Goal: Information Seeking & Learning: Learn about a topic

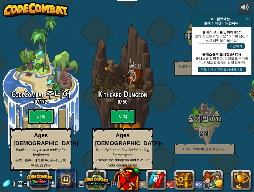
select select "ko"
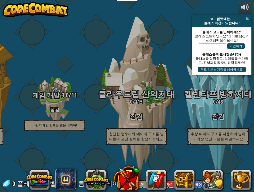
click at [246, 19] on span at bounding box center [246, 19] width 3 height 4
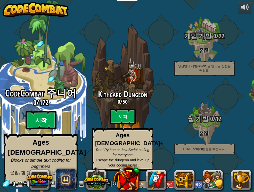
click at [38, 130] on btn "시작" at bounding box center [41, 120] width 31 height 19
select select "ko"
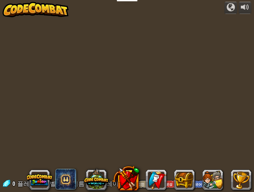
select select "ko"
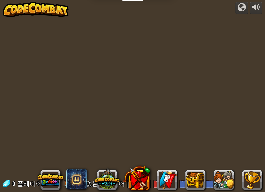
select select "ko"
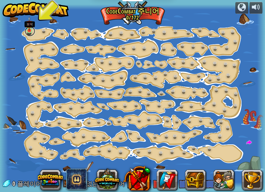
click at [32, 31] on link at bounding box center [30, 31] width 10 height 10
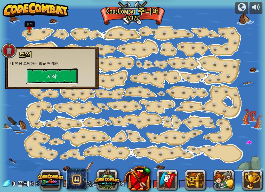
click at [48, 78] on button "시작" at bounding box center [52, 76] width 52 height 15
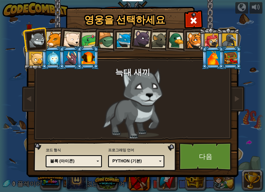
click at [135, 161] on div "Python (기본)" at bounding box center [134, 161] width 45 height 6
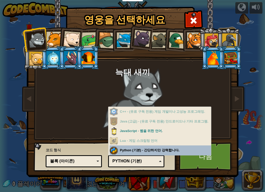
click at [138, 148] on div "프로그래밍 언어 Python (기본) JavaScript Lua C++ Java (고급) Python (기본) C++ - (유료 구독 전용) …" at bounding box center [136, 156] width 56 height 21
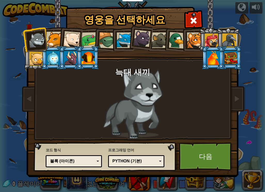
click at [92, 159] on div "블록 (아이콘)" at bounding box center [72, 161] width 45 height 6
click at [207, 148] on link "다음" at bounding box center [206, 156] width 54 height 28
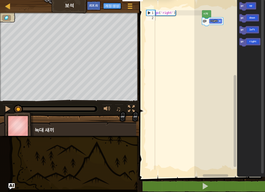
click at [170, 41] on div "go ( 'right' )" at bounding box center [178, 95] width 48 height 170
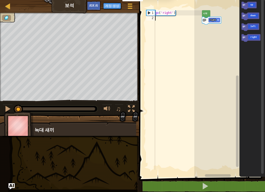
type textarea "ㄹ"
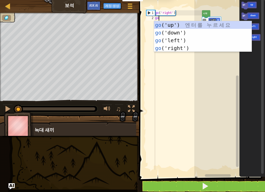
type textarea "go("
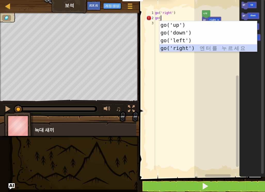
scroll to position [2, 0]
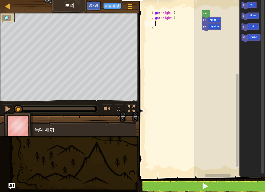
type textarea "go"
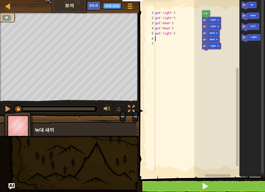
type textarea "go"
click at [3, 111] on button at bounding box center [8, 109] width 10 height 11
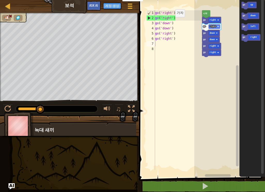
click at [171, 25] on div "go ( 'right' ) go ( 'right' ) go ( 'down' ) go ( 'down' ) go ( 'right' ) go ( '…" at bounding box center [178, 95] width 48 height 170
drag, startPoint x: 179, startPoint y: 20, endPoint x: 178, endPoint y: 13, distance: 7.0
click at [178, 13] on div "go ( 'right' ) go ( 'right' ) go ( 'down' ) go ( 'down' ) go ( 'right' ) go ( '…" at bounding box center [178, 95] width 48 height 170
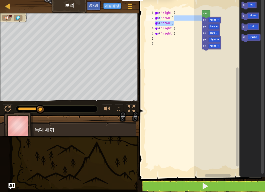
drag, startPoint x: 175, startPoint y: 23, endPoint x: 175, endPoint y: 19, distance: 3.9
click at [175, 19] on div "go ( 'right' ) go ( 'down' ) go ( 'down' ) go ( 'right' ) go ( 'right' )" at bounding box center [178, 95] width 48 height 170
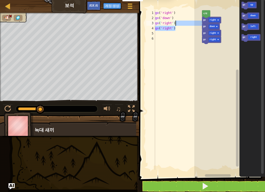
drag, startPoint x: 176, startPoint y: 28, endPoint x: 176, endPoint y: 21, distance: 7.2
click at [176, 21] on div "go ( 'right' ) go ( 'down' ) go ( 'right' ) go ( 'right' )" at bounding box center [178, 95] width 48 height 170
type textarea "go('right')"
click at [9, 113] on img at bounding box center [19, 126] width 30 height 29
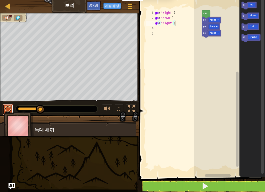
click at [9, 108] on div at bounding box center [7, 109] width 7 height 7
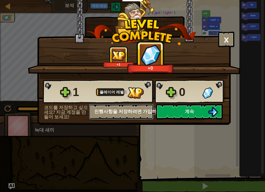
click at [133, 109] on button "진행사항을 저장하려면 가입하세요" at bounding box center [121, 111] width 64 height 15
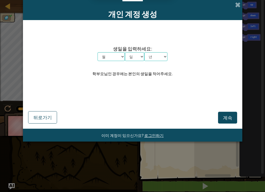
click at [107, 56] on select "월 1월 2월 3월 4월 5월 6월 7월 8월 9월 10월 11월 12월" at bounding box center [110, 56] width 27 height 9
select select "12"
click at [97, 52] on select "월 1월 2월 3월 4월 5월 6월 7월 8월 9월 10월 11월 12월" at bounding box center [110, 56] width 27 height 9
click at [128, 58] on select "일 1 2 3 4 5 6 7 8 9 10 11 12 13 14 15 16 17 18 19 20 21 22 23 24 25 26 27 28 29…" at bounding box center [134, 56] width 19 height 9
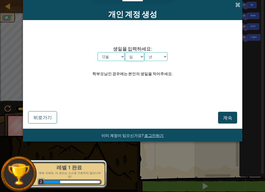
select select "5"
click at [125, 52] on select "일 1 2 3 4 5 6 7 8 9 10 11 12 13 14 15 16 17 18 19 20 21 22 23 24 25 26 27 28 29…" at bounding box center [134, 56] width 19 height 9
click at [152, 57] on select "년 2025 2024 2023 2022 2021 2020 2019 2018 2017 2016 2015 2014 2013 2012 2011 20…" at bounding box center [155, 56] width 23 height 9
select select "2002"
click at [144, 52] on select "년 2025 2024 2023 2022 2021 2020 2019 2018 2017 2016 2015 2014 2013 2012 2011 20…" at bounding box center [155, 56] width 23 height 9
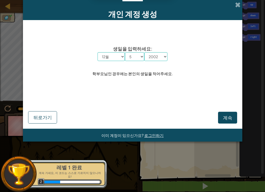
click at [157, 87] on div "생일을 입력하세요: 월 1월 2월 3월 4월 5월 6월 7월 8월 9월 10월 11월 12월 일 1 2 3 4 5 6 7 8 9 10 11 1…" at bounding box center [132, 61] width 209 height 72
click at [229, 116] on span "계속" at bounding box center [227, 118] width 9 height 6
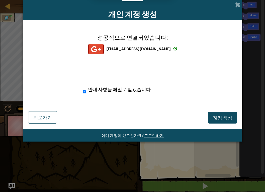
click at [192, 60] on div "성공적으로 연결되었습니다: spiverbee02@gmail.com spiverbee02@gmail.com spiverbee02+gplus 안내…" at bounding box center [132, 66] width 206 height 83
click at [111, 85] on div "안내 사항을 메일로 받겠습니다" at bounding box center [141, 90] width 125 height 14
click at [111, 89] on span "안내 사항을 메일로 받겠습니다" at bounding box center [119, 89] width 63 height 6
click at [86, 89] on input "안내 사항을 메일로 받겠습니다" at bounding box center [84, 92] width 3 height 10
checkbox input "false"
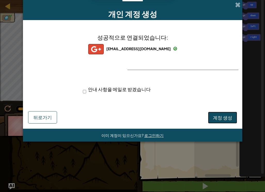
click at [214, 118] on button "계정 생성" at bounding box center [222, 118] width 29 height 12
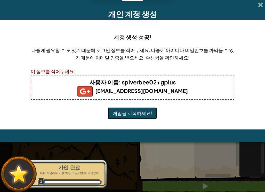
click at [139, 114] on button "게임을 시작하세요!" at bounding box center [132, 113] width 49 height 12
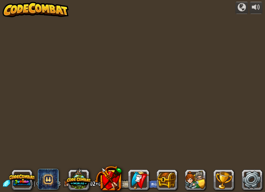
select select "ko"
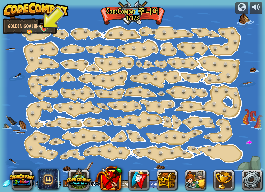
click at [46, 27] on img at bounding box center [43, 22] width 6 height 15
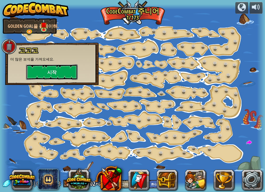
click at [51, 74] on button "시작" at bounding box center [52, 71] width 52 height 15
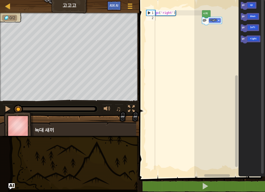
click at [181, 29] on div "go ( 'right' )" at bounding box center [178, 95] width 48 height 170
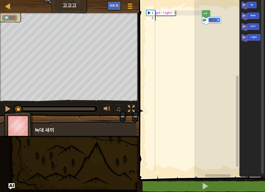
select select "ko"
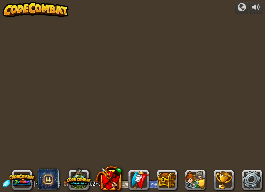
select select "ko"
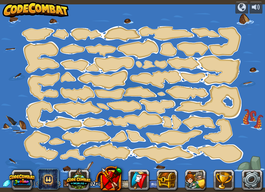
select select "ko"
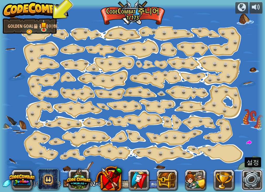
click at [256, 182] on link at bounding box center [251, 180] width 21 height 21
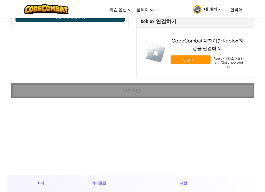
scroll to position [280, 0]
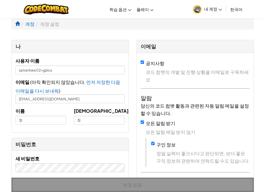
select select "ko"
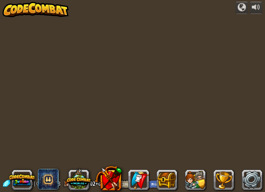
select select "ko"
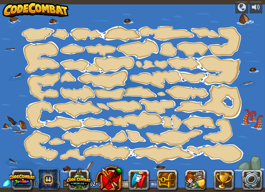
select select "ko"
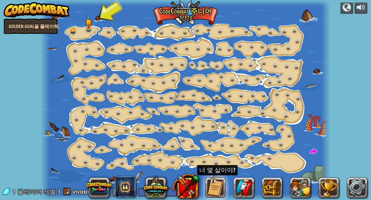
click at [48, 25] on link "Golden Goal을 플레이해." at bounding box center [31, 26] width 54 height 15
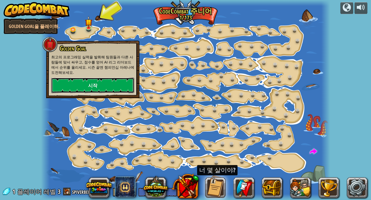
click at [84, 80] on link "시작" at bounding box center [92, 85] width 83 height 15
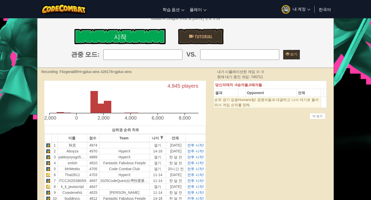
scroll to position [24, 0]
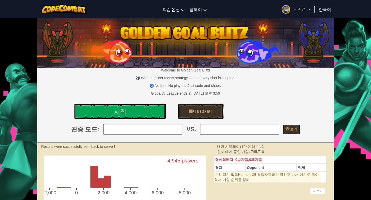
select select "ko"
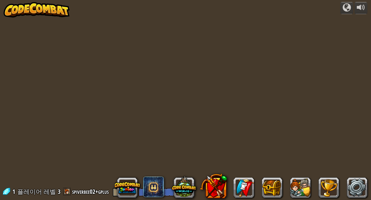
select select "ko"
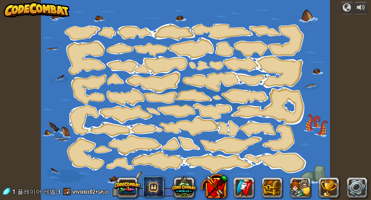
select select "ko"
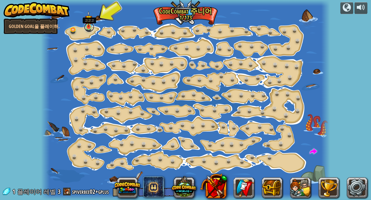
click at [89, 29] on link at bounding box center [89, 27] width 10 height 10
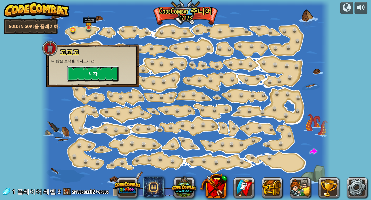
click at [85, 75] on button "시작" at bounding box center [93, 73] width 52 height 15
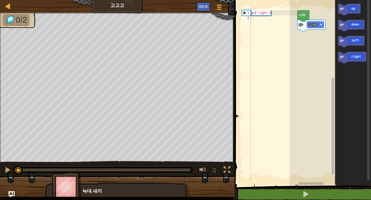
click at [261, 24] on div "go ( 'right' )" at bounding box center [274, 100] width 48 height 180
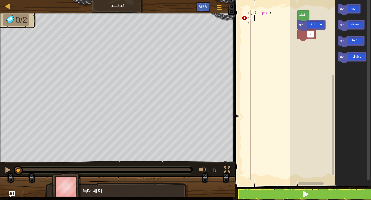
scroll to position [2, 0]
type textarea "g"
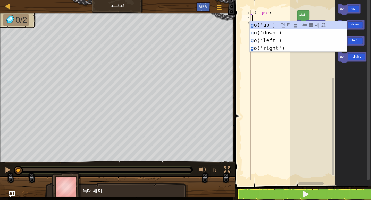
type textarea "go"
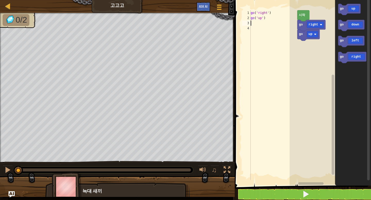
type textarea "go"
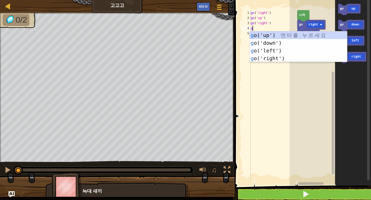
type textarea "go"
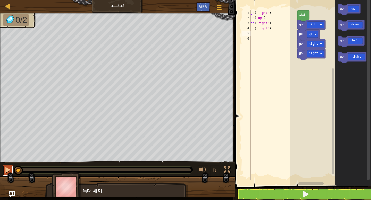
click at [12, 169] on button at bounding box center [8, 171] width 10 height 11
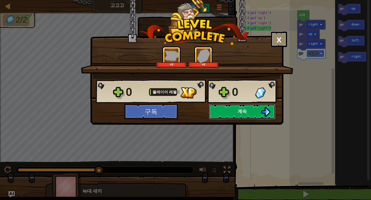
click at [237, 114] on button "계속" at bounding box center [242, 111] width 66 height 15
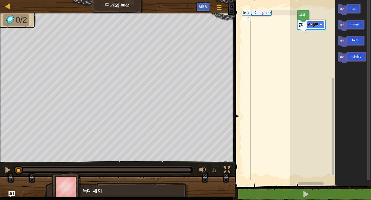
click at [264, 39] on div "go ( 'right' )" at bounding box center [274, 100] width 48 height 180
type textarea "go"
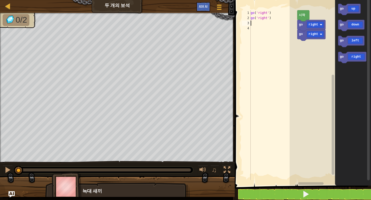
type textarea "go"
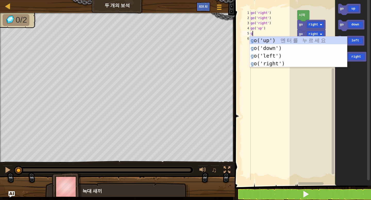
type textarea "go"
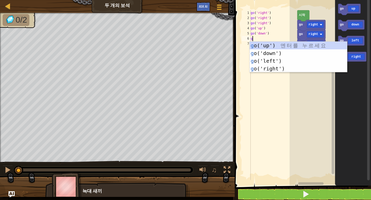
type textarea "go"
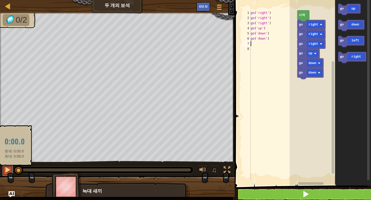
click at [11, 171] on button at bounding box center [8, 171] width 10 height 11
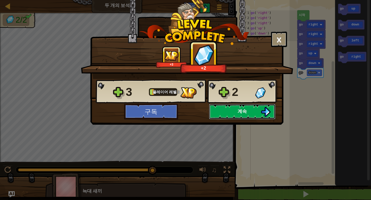
click at [227, 114] on button "계속" at bounding box center [242, 111] width 66 height 15
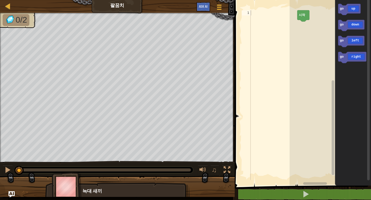
click at [264, 36] on div at bounding box center [274, 100] width 48 height 180
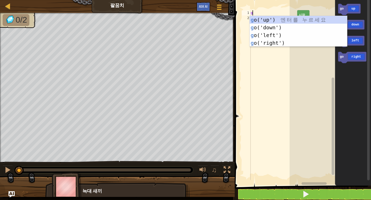
type textarea "go"
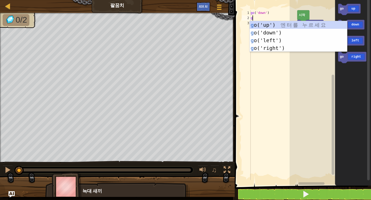
type textarea "go"
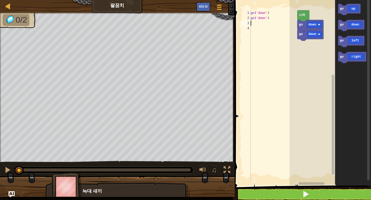
type textarea "go"
click at [7, 171] on div at bounding box center [7, 170] width 7 height 7
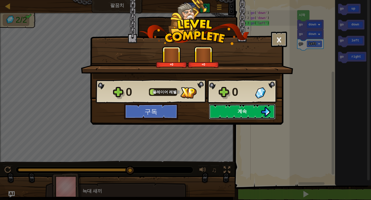
click at [231, 115] on button "계속" at bounding box center [242, 111] width 66 height 15
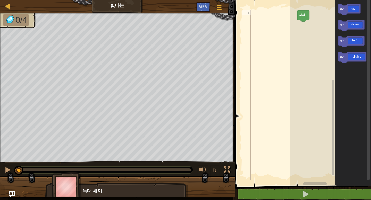
click at [264, 35] on div at bounding box center [274, 100] width 48 height 180
type textarea "go"
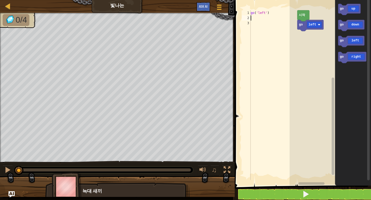
type textarea "go"
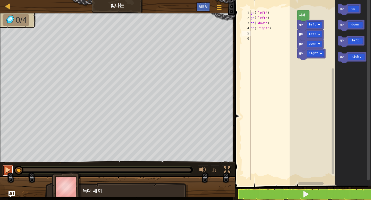
click at [6, 172] on div at bounding box center [7, 170] width 7 height 7
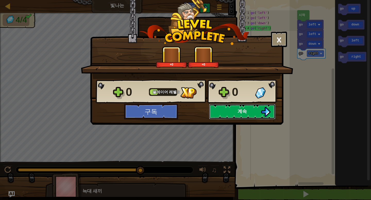
click at [230, 110] on button "계속" at bounding box center [242, 111] width 66 height 15
select select "ko"
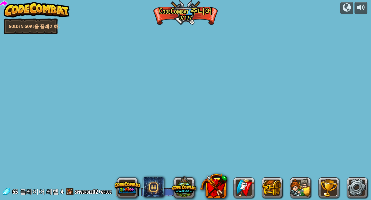
select select "ko"
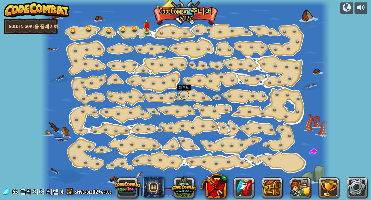
click at [180, 96] on link at bounding box center [184, 95] width 10 height 10
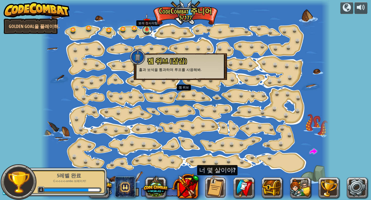
click at [147, 31] on link at bounding box center [147, 30] width 10 height 10
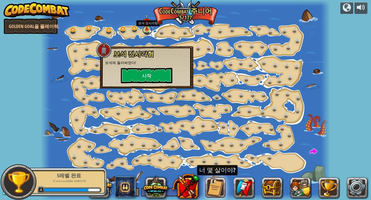
click at [142, 25] on link at bounding box center [147, 30] width 10 height 10
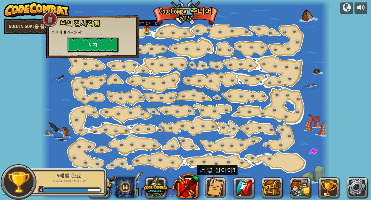
click at [102, 41] on button "시작" at bounding box center [93, 44] width 52 height 15
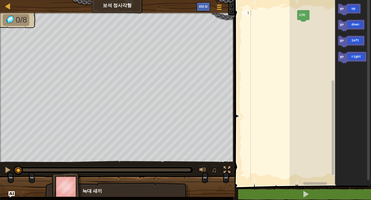
click at [264, 53] on div at bounding box center [274, 100] width 48 height 180
type textarea "go"
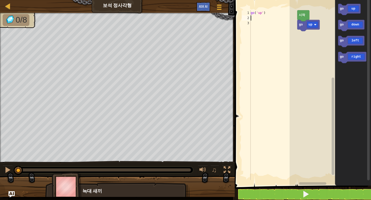
type textarea "go"
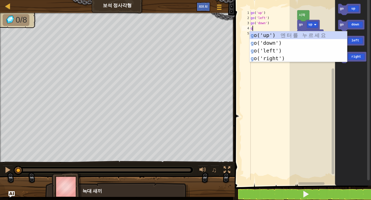
type textarea "go"
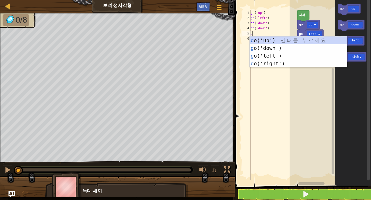
type textarea "go"
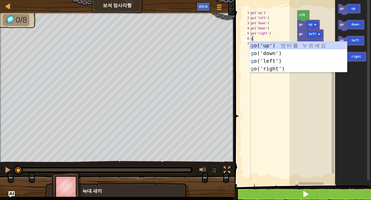
type textarea "go"
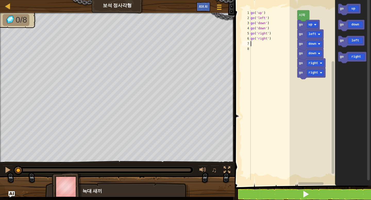
type textarea "go"
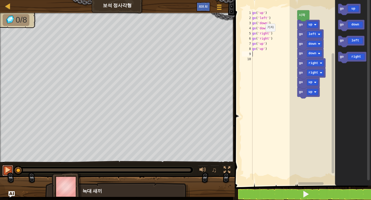
click at [6, 169] on div at bounding box center [7, 170] width 7 height 7
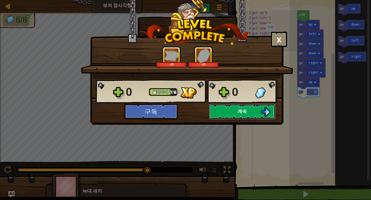
click at [234, 111] on button "계속" at bounding box center [242, 111] width 66 height 15
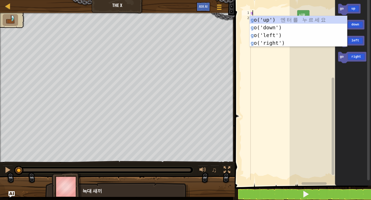
type textarea "go"
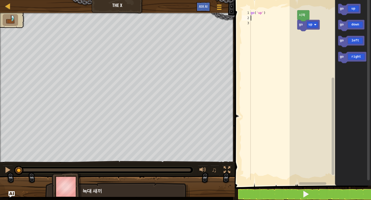
type textarea "go"
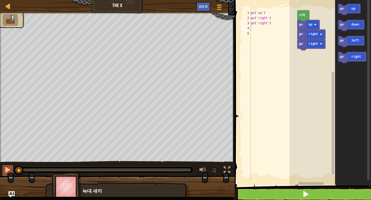
click at [7, 169] on div at bounding box center [7, 170] width 7 height 7
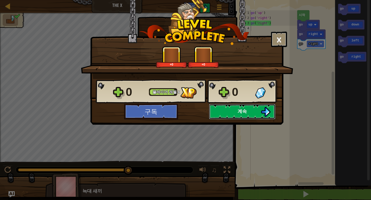
click at [234, 109] on button "계속" at bounding box center [242, 111] width 66 height 15
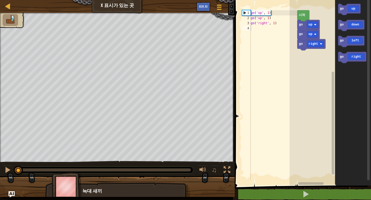
click at [264, 77] on div "go ( 'up' , 1 ) go ( 'up' , 1 ) go ( 'right' , 1 )" at bounding box center [274, 100] width 48 height 180
click at [264, 23] on div "go ( 'up' , 1 ) go ( 'up' , 1 ) go ( 'right' , 1 )" at bounding box center [274, 100] width 48 height 180
type textarea "go('right', 3)"
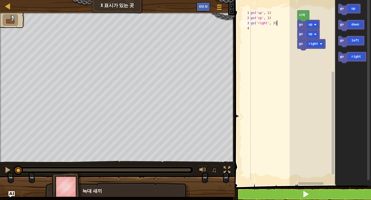
scroll to position [2, 0]
type textarea "f"
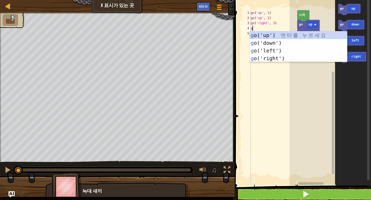
type textarea "go"
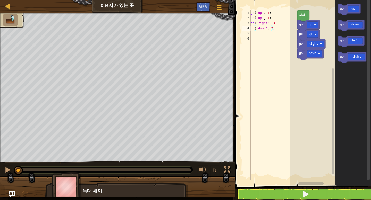
scroll to position [2, 2]
type textarea "go('down', 2)"
click at [6, 170] on div at bounding box center [7, 170] width 7 height 7
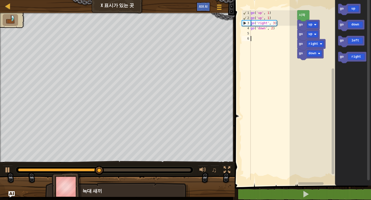
click at [258, 45] on div "go ( 'up' , 1 ) go ( 'up' , 1 ) go ( 'right' , 3 ) go ( 'down' , 2 )" at bounding box center [274, 100] width 48 height 180
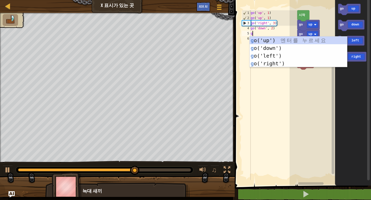
type textarea "go"
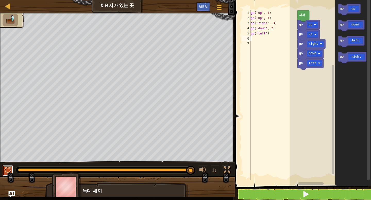
click at [5, 169] on div at bounding box center [7, 170] width 7 height 7
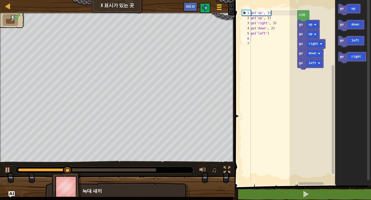
click at [220, 9] on span at bounding box center [219, 9] width 5 height 1
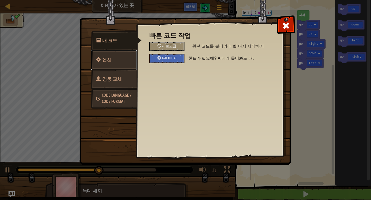
click at [126, 59] on link "옵션" at bounding box center [114, 60] width 46 height 20
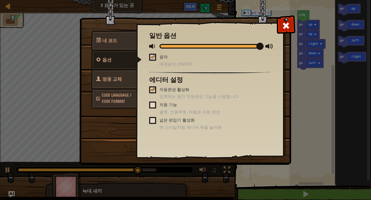
click at [119, 95] on span "Code Language / Code Format" at bounding box center [117, 99] width 30 height 12
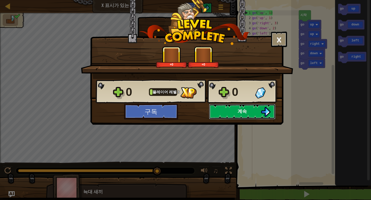
click at [232, 113] on button "계속" at bounding box center [242, 111] width 66 height 15
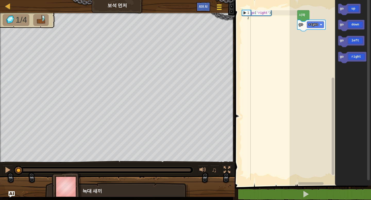
click at [220, 7] on span at bounding box center [219, 7] width 5 height 1
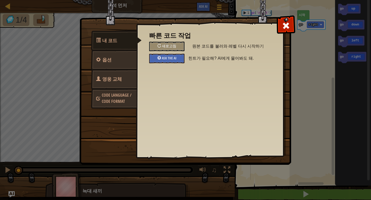
click at [118, 96] on span "Code Language / Code Format" at bounding box center [117, 99] width 30 height 12
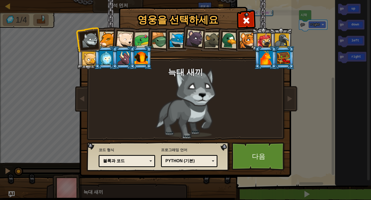
click at [124, 44] on div at bounding box center [124, 39] width 17 height 17
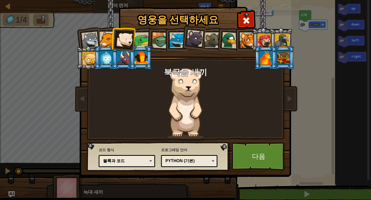
click at [108, 40] on div at bounding box center [107, 40] width 16 height 16
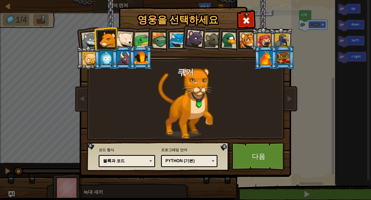
click at [106, 60] on div at bounding box center [105, 58] width 13 height 14
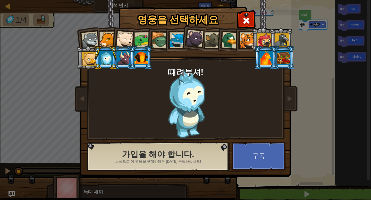
click at [233, 43] on div at bounding box center [230, 40] width 17 height 17
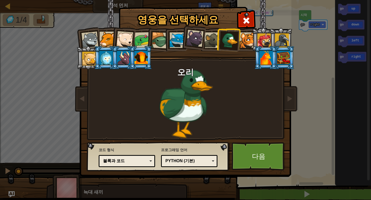
click at [246, 43] on div at bounding box center [248, 40] width 16 height 16
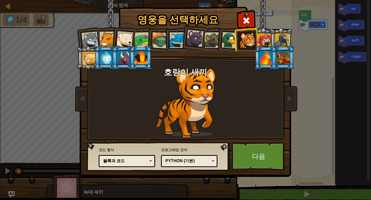
click at [140, 38] on div at bounding box center [143, 40] width 16 height 16
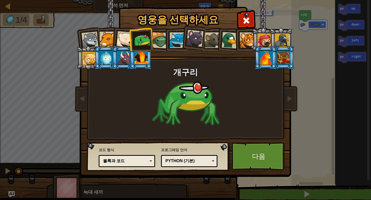
click at [128, 37] on div at bounding box center [124, 39] width 17 height 17
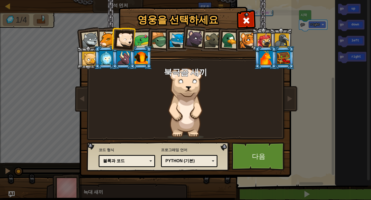
click at [180, 36] on div at bounding box center [178, 40] width 16 height 16
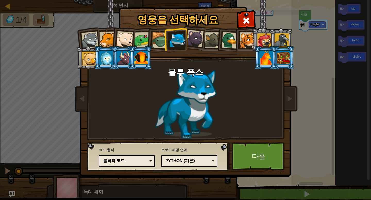
click at [246, 37] on div at bounding box center [248, 40] width 16 height 16
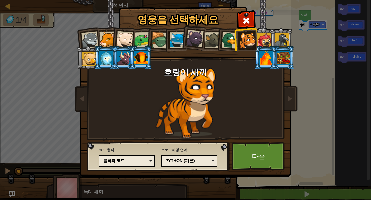
click at [122, 159] on div "블록과 코드" at bounding box center [125, 161] width 45 height 6
click at [263, 154] on link "다음" at bounding box center [259, 156] width 54 height 28
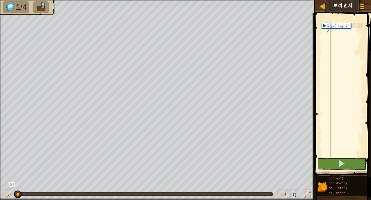
click at [264, 47] on div "go ( 'right' )" at bounding box center [347, 95] width 34 height 144
click at [264, 57] on div "맵 보석 먼저 게임 메뉴 Ask AI 1 הההההההההההההההההההההההההההההההההההההההההההההההההההההההה…" at bounding box center [185, 100] width 371 height 200
click at [264, 59] on div "go ( 'right' )" at bounding box center [347, 95] width 34 height 144
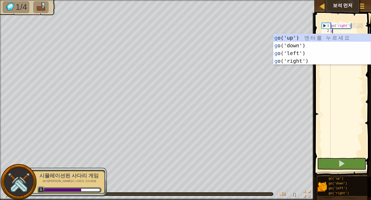
type textarea "go"
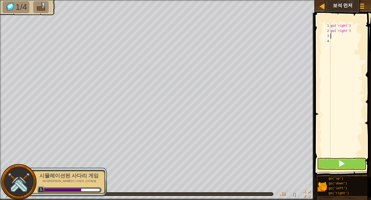
type textarea "go"
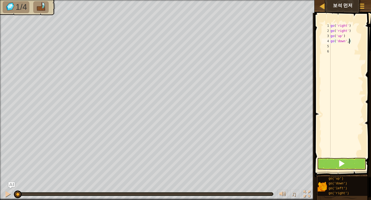
scroll to position [2, 2]
drag, startPoint x: 353, startPoint y: 33, endPoint x: 353, endPoint y: 27, distance: 7.0
click at [264, 27] on div "go ( 'right' ) go ( 'right' ) go ( 'up' ) go ( 'down' , 2 )" at bounding box center [347, 95] width 34 height 144
drag, startPoint x: 353, startPoint y: 32, endPoint x: 353, endPoint y: 27, distance: 4.4
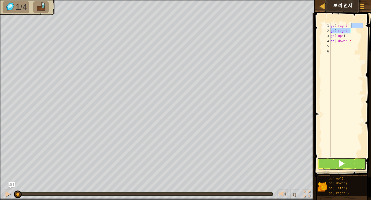
click at [264, 27] on div "go ( 'right' ) go ( 'right' ) go ( 'up' ) go ( 'down' , 2 )" at bounding box center [347, 95] width 34 height 144
type textarea "go('down',2)"
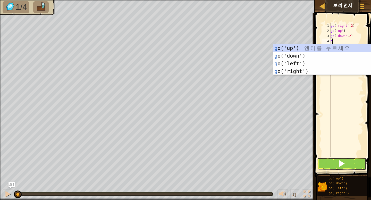
type textarea "go"
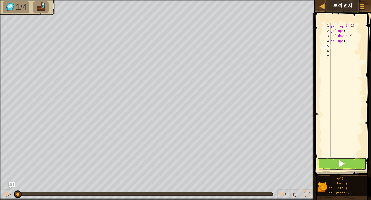
type textarea "go"
click at [264, 163] on button at bounding box center [341, 164] width 49 height 12
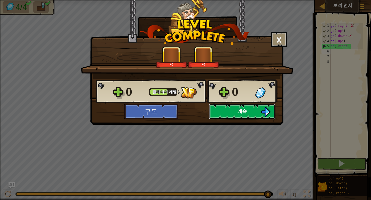
click at [233, 113] on button "계속" at bounding box center [242, 111] width 66 height 15
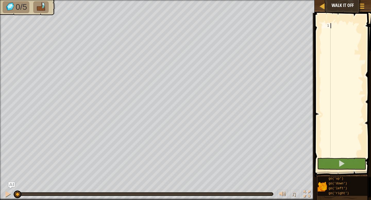
type textarea "go"
type textarea "go('up', 3)"
type textarea "go"
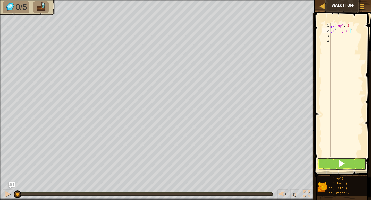
type textarea "go('right', 4)"
type textarea "f"
type textarea "go"
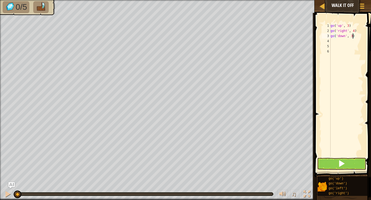
type textarea "go('down', 3)"
click at [264, 161] on button at bounding box center [341, 164] width 49 height 12
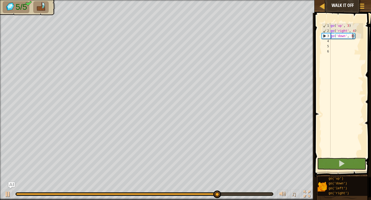
click at [264, 43] on div "go ( 'up' , 3 ) go ( 'right' , 4 ) go ( 'down' , 3 )" at bounding box center [347, 95] width 34 height 144
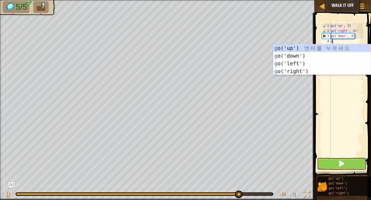
type textarea "go"
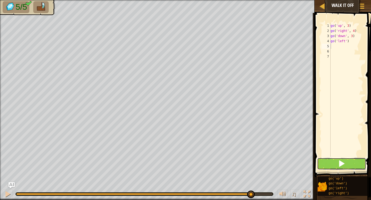
click at [264, 164] on button at bounding box center [341, 164] width 49 height 12
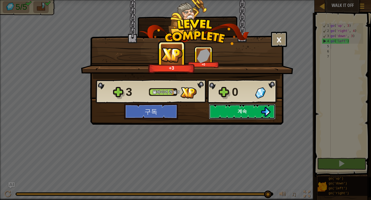
click at [236, 116] on button "계속" at bounding box center [242, 111] width 66 height 15
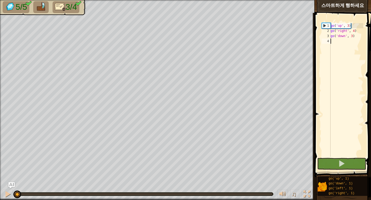
click at [264, 62] on div "go ( 'up' , 3 ) go ( 'right' , 4 ) go ( 'down' , 3 )" at bounding box center [347, 95] width 34 height 144
type textarea "go"
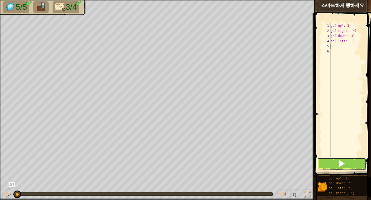
click at [264, 163] on button at bounding box center [341, 164] width 49 height 12
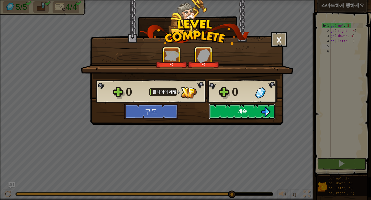
click at [255, 110] on button "계속" at bounding box center [242, 111] width 66 height 15
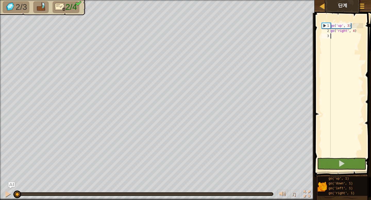
click at [264, 58] on div "go ( 'up' , 3 ) go ( 'right' , 4 )" at bounding box center [347, 95] width 34 height 144
type textarea "go"
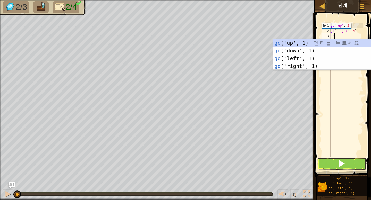
scroll to position [2, 0]
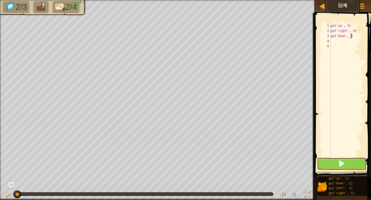
type textarea "go('down', 3)"
type textarea "go"
type textarea "go('left', 2)"
click at [264, 163] on button at bounding box center [341, 164] width 49 height 12
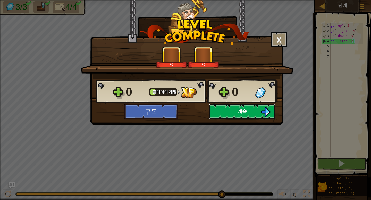
click at [224, 111] on button "계속" at bounding box center [242, 111] width 66 height 15
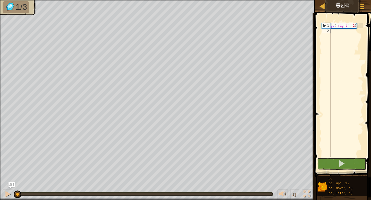
click at [264, 73] on div "go ( 'right' , 2 )" at bounding box center [347, 95] width 34 height 144
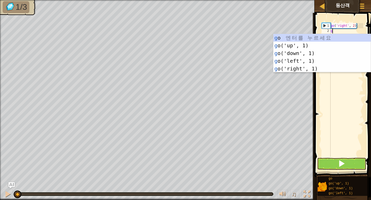
scroll to position [2, 0]
type textarea "go"
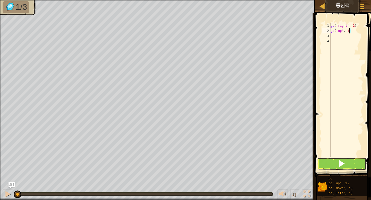
type textarea "go('up', 3)"
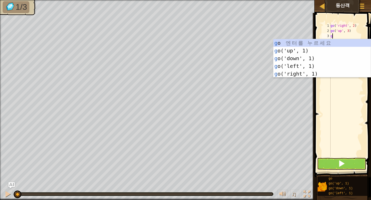
type textarea "go"
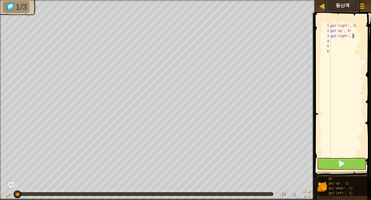
scroll to position [2, 2]
type textarea "go('right', 2)"
click at [264, 164] on button at bounding box center [341, 164] width 49 height 12
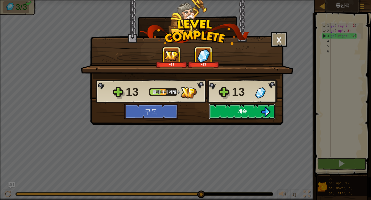
click at [227, 111] on button "계속" at bounding box center [242, 111] width 66 height 15
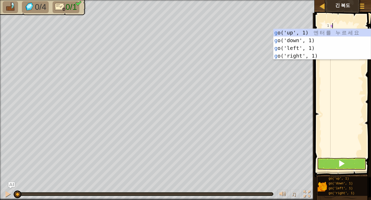
scroll to position [2, 0]
type textarea "go"
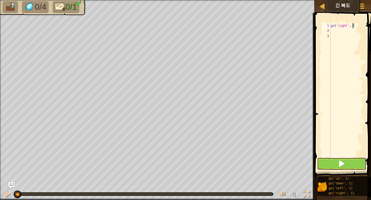
scroll to position [2, 2]
type textarea "go('right', 5)"
click at [264, 165] on button at bounding box center [341, 164] width 49 height 12
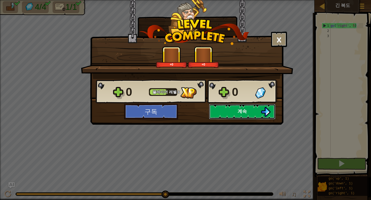
click at [231, 115] on button "계속" at bounding box center [242, 111] width 66 height 15
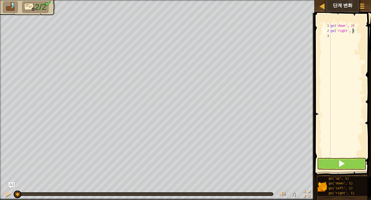
scroll to position [2, 2]
type textarea "go('right', 5)"
click at [264, 161] on button at bounding box center [341, 164] width 49 height 12
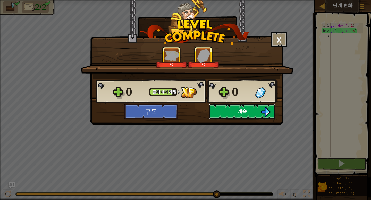
click at [250, 113] on button "계속" at bounding box center [242, 111] width 66 height 15
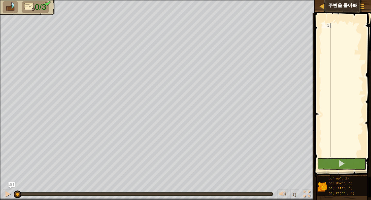
type textarea "go"
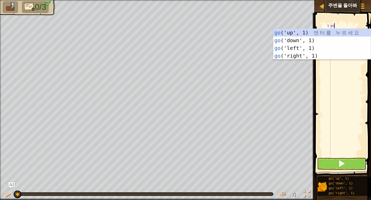
scroll to position [2, 0]
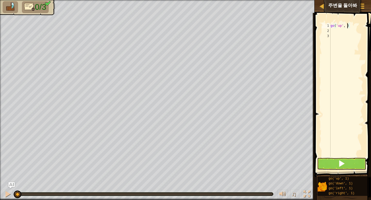
type textarea "go('up', 2)"
type textarea "go"
type textarea "go('right', 3)"
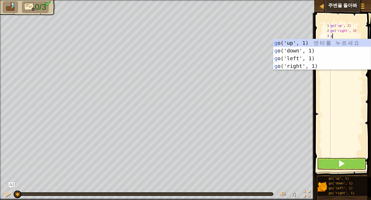
type textarea "go"
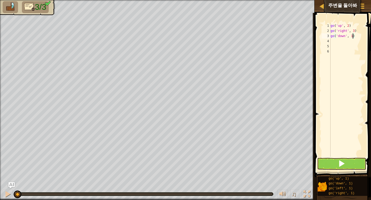
type textarea "go('down', 2)"
click at [264, 56] on div "go ( 'up' , 2 ) go ( 'right' , 3 ) go ( 'down' , 2 )" at bounding box center [347, 95] width 34 height 144
click at [264, 163] on button at bounding box center [341, 164] width 49 height 12
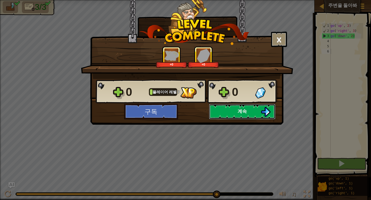
click at [248, 112] on button "계속" at bounding box center [242, 111] width 66 height 15
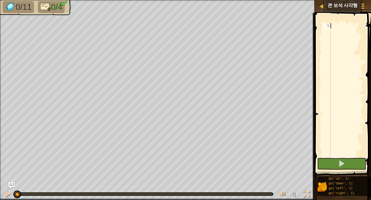
click at [264, 71] on div at bounding box center [347, 95] width 34 height 144
type textarea "go"
type textarea "go('up', 3)"
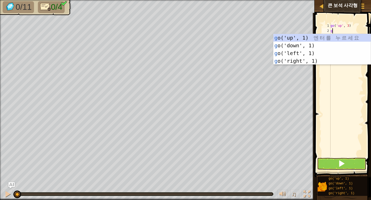
type textarea "go"
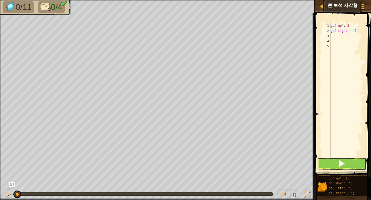
type textarea "go('right', 3)"
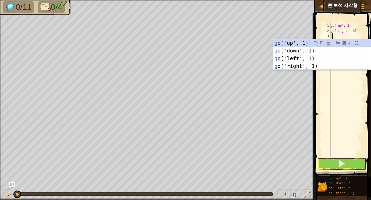
type textarea "go"
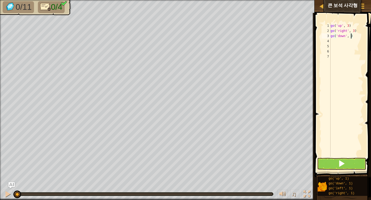
type textarea "go('down', 3)"
type textarea "go"
type textarea "go('left', 2)"
click at [264, 164] on button at bounding box center [341, 164] width 49 height 12
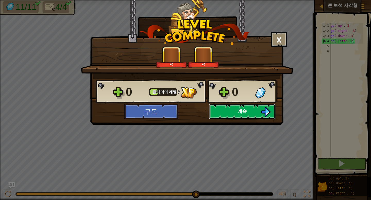
click at [236, 113] on button "계속" at bounding box center [242, 111] width 66 height 15
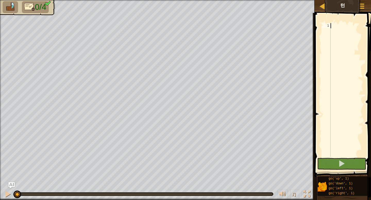
type textarea "go"
type textarea "go('left', 3)"
type textarea "go"
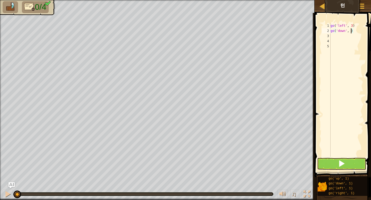
type textarea "go('down', 2)"
type textarea "go"
type textarea "go('right', 4)"
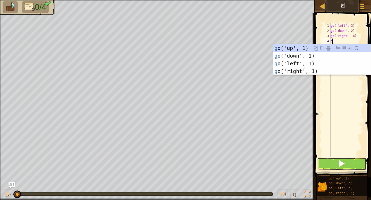
type textarea "go"
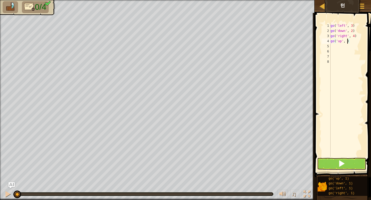
scroll to position [2, 1]
click at [264, 162] on button at bounding box center [341, 164] width 49 height 12
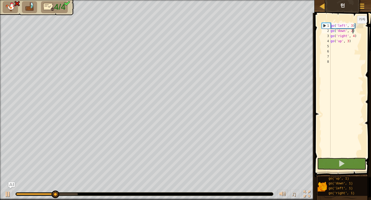
click at [264, 28] on div "go ( 'left' , 3 ) go ( 'down' , 2 ) go ( 'right' , 4 ) go ( 'up' , 3 )" at bounding box center [347, 95] width 34 height 144
click at [264, 25] on div "go ( 'left' , 3 ) go ( 'down' , 2 ) go ( 'right' , 4 ) go ( 'up' , 3 )" at bounding box center [347, 95] width 34 height 144
type textarea "go('left', 2)"
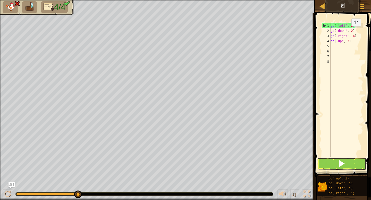
click at [264, 69] on div "go ( 'left' , 2 ) go ( 'down' , 2 ) go ( 'right' , 4 ) go ( 'up' , 3 )" at bounding box center [347, 95] width 34 height 144
click at [264, 164] on span at bounding box center [341, 163] width 7 height 7
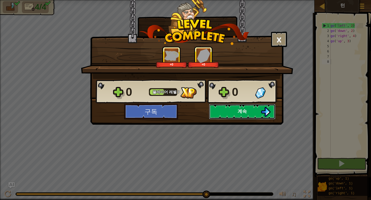
click at [233, 113] on button "계속" at bounding box center [242, 111] width 66 height 15
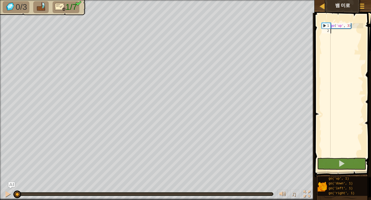
click at [264, 70] on div "go ( 'up' , 3 )" at bounding box center [347, 95] width 34 height 144
type textarea "go"
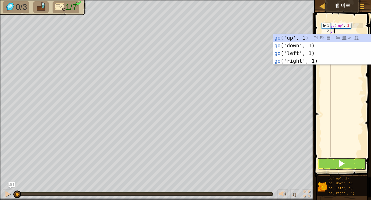
scroll to position [2, 0]
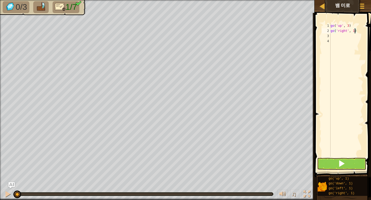
type textarea "go('right', 2)"
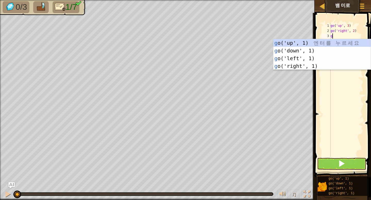
type textarea "go"
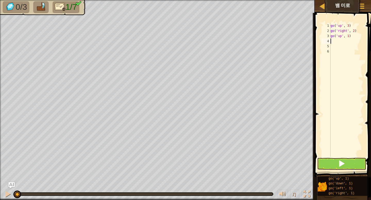
type textarea "go"
type textarea "go('right', 2)"
type textarea "go"
type textarea "go('down', 2)"
type textarea "go"
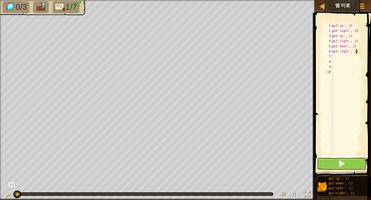
type textarea "go('right', 2)"
type textarea "go"
type textarea "go('up', 3)"
click at [264, 163] on button at bounding box center [341, 164] width 49 height 12
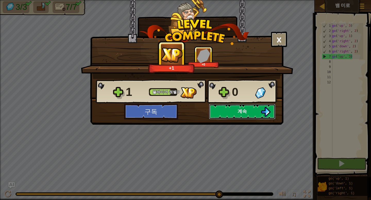
click at [251, 113] on button "계속" at bounding box center [242, 111] width 66 height 15
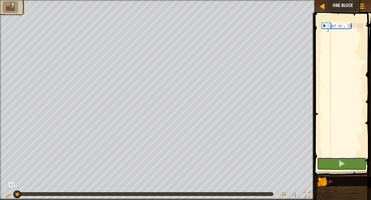
click at [264, 37] on div "go ( 'up' , 1 )" at bounding box center [347, 95] width 34 height 144
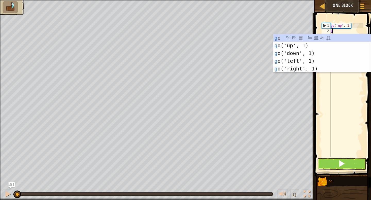
scroll to position [2, 0]
type textarea "g"
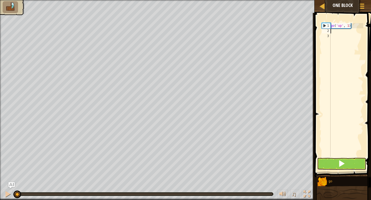
type textarea "d"
type textarea "j"
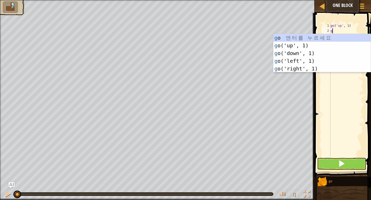
type textarea "go"
click at [264, 67] on div "go 엔 터 를 누 르 세 요 go ('up', 1) 엔 터 를 누 르 세 요 go ('down', 1) 엔 터 를 누 르 세 요 go ('l…" at bounding box center [321, 61] width 97 height 54
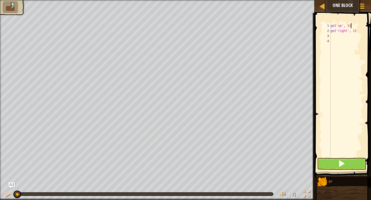
click at [264, 26] on div "go ( 'up' , 1 ) go ( 'right' , 1 )" at bounding box center [347, 95] width 34 height 144
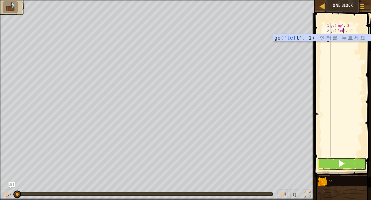
scroll to position [2, 1]
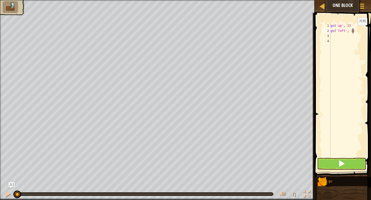
click at [264, 30] on div "go ( 'up' , 2 ) go ( 'left' , 1 )" at bounding box center [347, 95] width 34 height 144
type textarea "go('left', 3)"
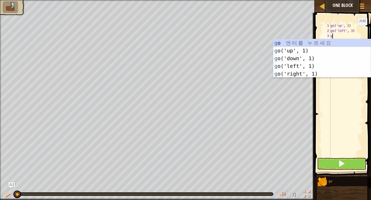
type textarea "go"
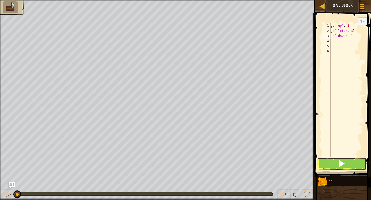
type textarea "go('down', 2)"
type textarea "go"
click at [264, 158] on button at bounding box center [341, 164] width 49 height 12
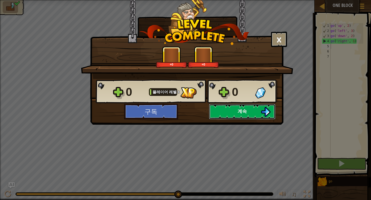
click at [229, 112] on button "계속" at bounding box center [242, 111] width 66 height 15
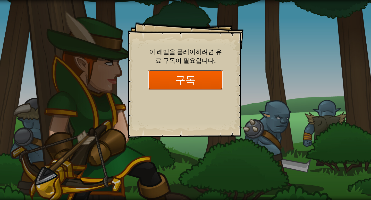
click at [190, 84] on button "구독" at bounding box center [185, 80] width 75 height 20
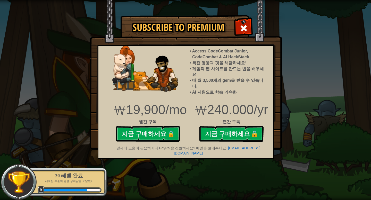
click at [233, 30] on img at bounding box center [186, 75] width 192 height 150
click at [239, 28] on div at bounding box center [244, 28] width 16 height 16
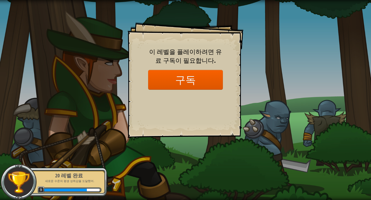
click at [21, 174] on img at bounding box center [18, 182] width 23 height 23
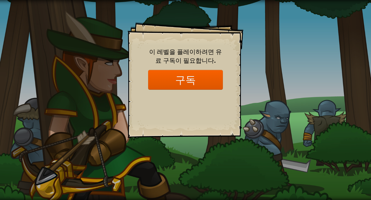
click at [37, 147] on div "Goals Start Level 서버로부터 로딩하는 데 문제가 발생했습니다. 이 레벨을 플레이하려면 유료 구독이 필요합니다. 구독 수업에 참여…" at bounding box center [185, 100] width 371 height 200
click at [212, 144] on div "Goals Start Level 서버로부터 로딩하는 데 문제가 발생했습니다. 이 레벨을 플레이하려면 유료 구독이 필요합니다. 구독 수업에 참여…" at bounding box center [185, 100] width 371 height 200
click at [264, 168] on div "Goals Start Level 서버로부터 로딩하는 데 문제가 발생했습니다. 이 레벨을 플레이하려면 유료 구독이 필요합니다. 구독 수업에 참여…" at bounding box center [185, 100] width 371 height 200
click at [264, 61] on div "Goals Start Level 서버로부터 로딩하는 데 문제가 발생했습니다. 이 레벨을 플레이하려면 유료 구독이 필요합니다. 구독 수업에 참여…" at bounding box center [185, 100] width 371 height 200
click at [264, 156] on div "Goals Start Level 서버로부터 로딩하는 데 문제가 발생했습니다. 이 레벨을 플레이하려면 유료 구독이 필요합니다. 구독 수업에 참여…" at bounding box center [185, 100] width 371 height 200
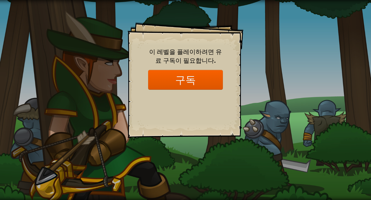
click at [264, 89] on div "Goals Start Level 서버로부터 로딩하는 데 문제가 발생했습니다. 이 레벨을 플레이하려면 유료 구독이 필요합니다. 구독 수업에 참여…" at bounding box center [185, 100] width 371 height 200
click at [228, 38] on div "Goals Start Level 서버로부터 로딩하는 데 문제가 발생했습니다. 이 레벨을 플레이하려면 유료 구독이 필요합니다. 구독 수업에 참여…" at bounding box center [186, 80] width 116 height 116
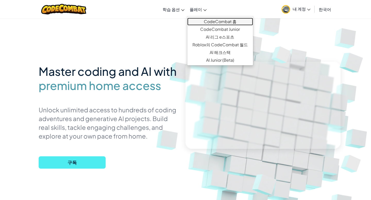
click at [197, 21] on link "CodeCombat 홈" at bounding box center [220, 22] width 66 height 8
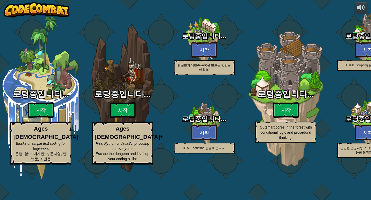
select select "ko"
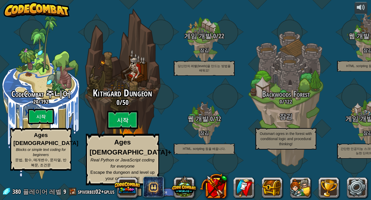
click at [119, 107] on span "0" at bounding box center [117, 102] width 3 height 9
select select "ko"
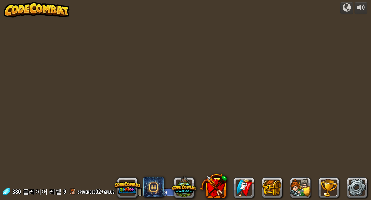
select select "ko"
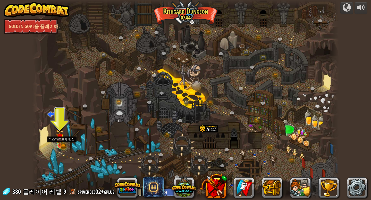
click at [62, 144] on img at bounding box center [60, 137] width 8 height 17
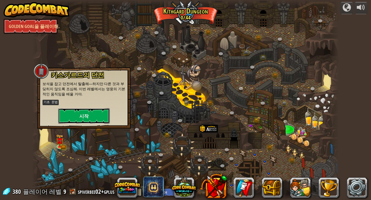
click at [76, 117] on button "시작" at bounding box center [84, 115] width 52 height 15
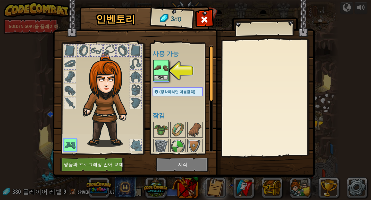
click at [159, 66] on img at bounding box center [161, 68] width 14 height 14
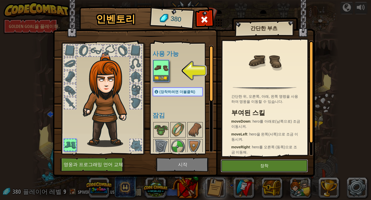
click at [246, 164] on button "장착" at bounding box center [264, 166] width 87 height 13
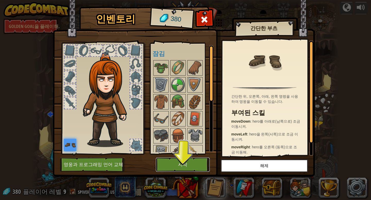
click at [188, 163] on button "시작" at bounding box center [183, 165] width 54 height 14
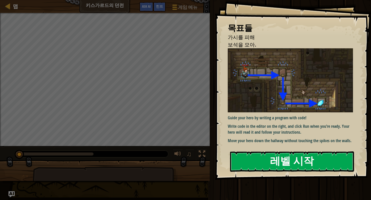
click at [261, 171] on button "레벨 시작" at bounding box center [292, 162] width 124 height 20
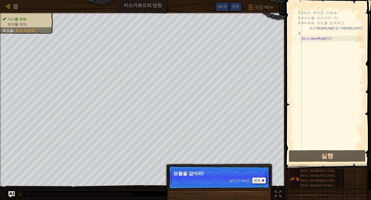
click at [233, 164] on div "넘기기 (esc) 계속 보물을 잡아라!" at bounding box center [218, 201] width 107 height 76
click at [233, 175] on p "보물을 잡아라!" at bounding box center [218, 173] width 91 height 5
click at [253, 182] on button "계속" at bounding box center [259, 181] width 14 height 7
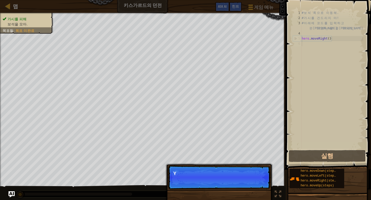
scroll to position [2, 0]
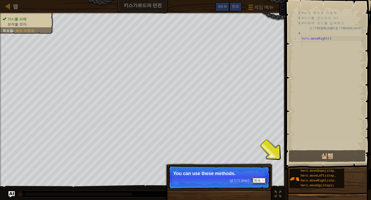
click at [261, 183] on button "계속" at bounding box center [259, 181] width 14 height 7
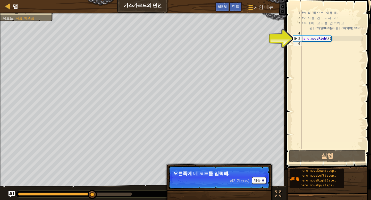
click at [320, 74] on div "# 보 석 쪽 으 로 이 동 해 . # 가 시 를 건 드 리 지 마 ! # 아 래 에 코 드 를 입 력 하 고 완 료 되 면 Run 을 클 […" at bounding box center [332, 84] width 63 height 149
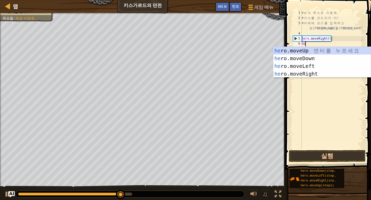
type textarea "hero"
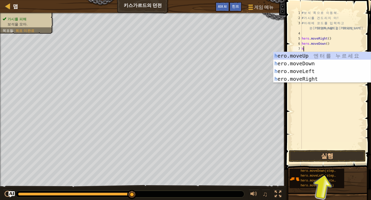
type textarea "he"
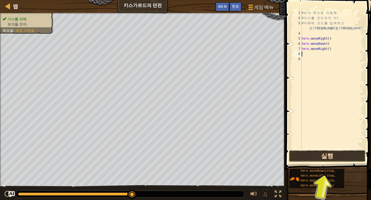
click at [324, 158] on button "실행" at bounding box center [327, 156] width 77 height 12
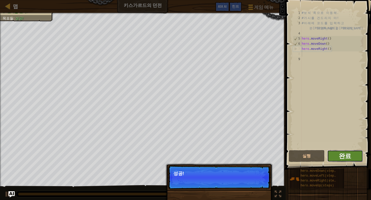
click at [346, 159] on span "완료" at bounding box center [345, 156] width 12 height 8
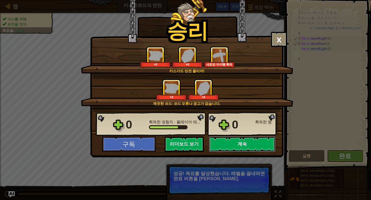
click at [253, 145] on button "계속" at bounding box center [242, 144] width 66 height 15
select select "ko"
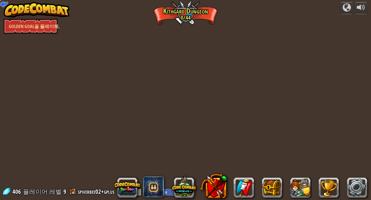
select select "ko"
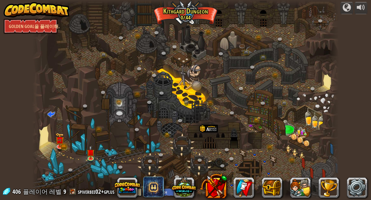
select select "ko"
click at [46, 13] on img at bounding box center [37, 9] width 66 height 15
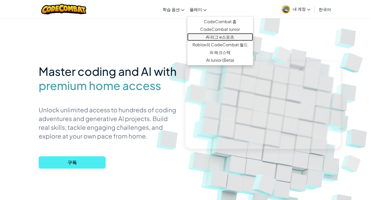
click at [228, 37] on link "AI 리그 e스포츠" at bounding box center [220, 37] width 66 height 8
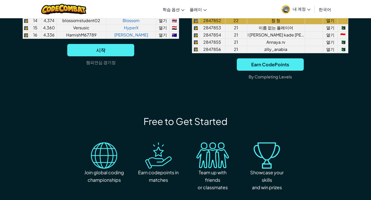
scroll to position [432, 0]
